Goal: Task Accomplishment & Management: Use online tool/utility

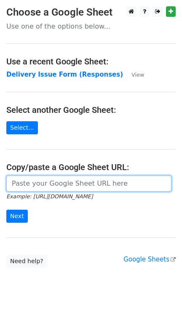
click at [28, 183] on input "url" at bounding box center [88, 184] width 165 height 16
paste input "[URL][DOMAIN_NAME]"
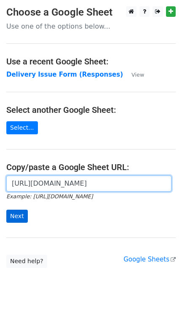
type input "[URL][DOMAIN_NAME]"
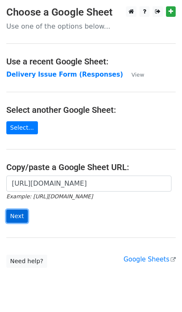
scroll to position [0, 0]
click at [15, 218] on input "Next" at bounding box center [16, 216] width 21 height 13
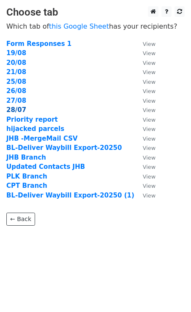
click at [15, 108] on strong "28/07" at bounding box center [16, 110] width 20 height 8
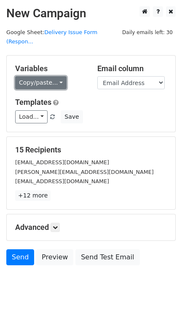
click at [56, 76] on link "Copy/paste..." at bounding box center [40, 82] width 51 height 13
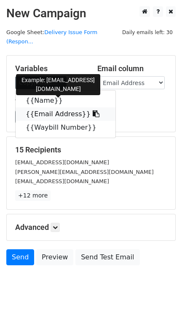
click at [51, 107] on link "{{Email Address}}" at bounding box center [66, 113] width 100 height 13
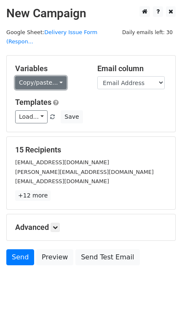
click at [58, 76] on link "Copy/paste..." at bounding box center [40, 82] width 51 height 13
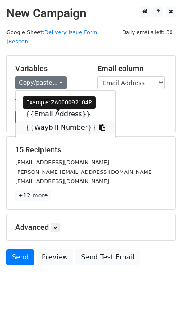
click at [51, 121] on link "{{Waybill Number}}" at bounding box center [66, 127] width 100 height 13
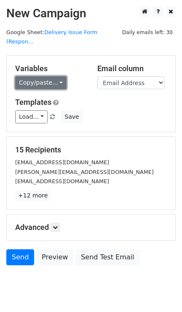
click at [56, 76] on link "Copy/paste..." at bounding box center [40, 82] width 51 height 13
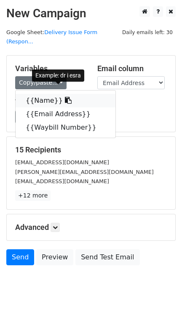
click at [46, 94] on link "{{Name}}" at bounding box center [66, 100] width 100 height 13
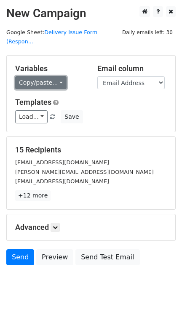
click at [56, 76] on link "Copy/paste..." at bounding box center [40, 82] width 51 height 13
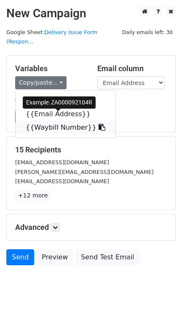
click at [53, 121] on link "{{Waybill Number}}" at bounding box center [66, 127] width 100 height 13
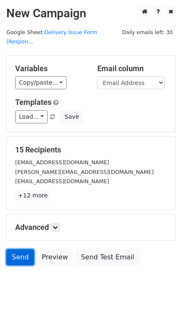
click at [24, 250] on link "Send" at bounding box center [20, 258] width 28 height 16
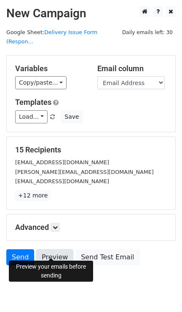
click at [51, 251] on link "Preview" at bounding box center [54, 258] width 37 height 16
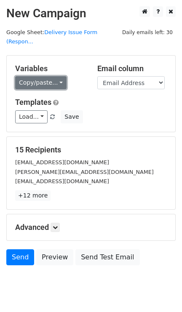
click at [54, 76] on link "Copy/paste..." at bounding box center [40, 82] width 51 height 13
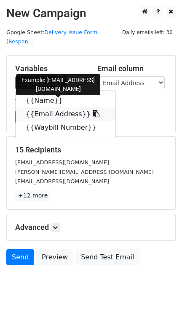
click at [52, 107] on link "{{Email Address}}" at bounding box center [66, 113] width 100 height 13
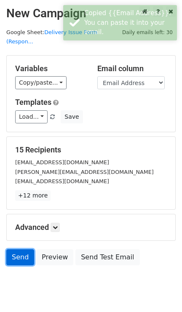
click at [17, 250] on link "Send" at bounding box center [20, 258] width 28 height 16
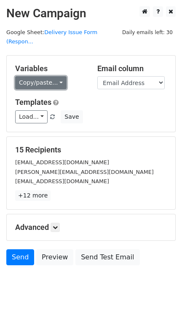
click at [58, 76] on link "Copy/paste..." at bounding box center [40, 82] width 51 height 13
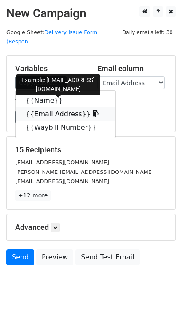
click at [46, 107] on link "{{Email Address}}" at bounding box center [66, 113] width 100 height 13
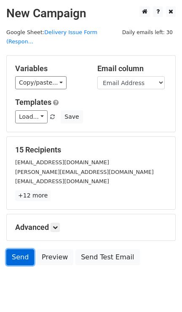
click at [23, 254] on link "Send" at bounding box center [20, 258] width 28 height 16
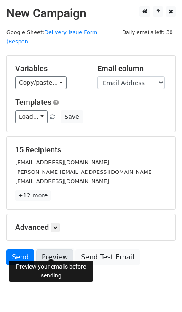
click at [56, 250] on link "Preview" at bounding box center [54, 258] width 37 height 16
click at [51, 250] on link "Preview" at bounding box center [54, 258] width 37 height 16
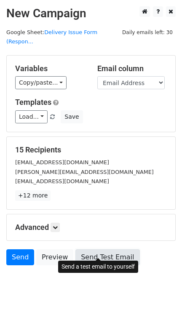
click at [110, 250] on link "Send Test Email" at bounding box center [107, 258] width 64 height 16
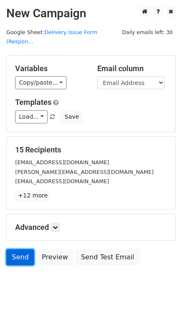
click at [22, 252] on link "Send" at bounding box center [20, 258] width 28 height 16
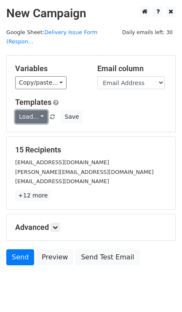
click at [40, 110] on link "Load..." at bounding box center [31, 116] width 32 height 13
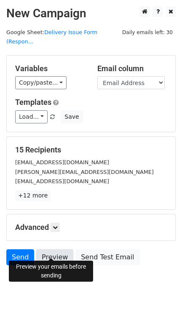
click at [49, 250] on link "Preview" at bounding box center [54, 258] width 37 height 16
